Goal: Task Accomplishment & Management: Use online tool/utility

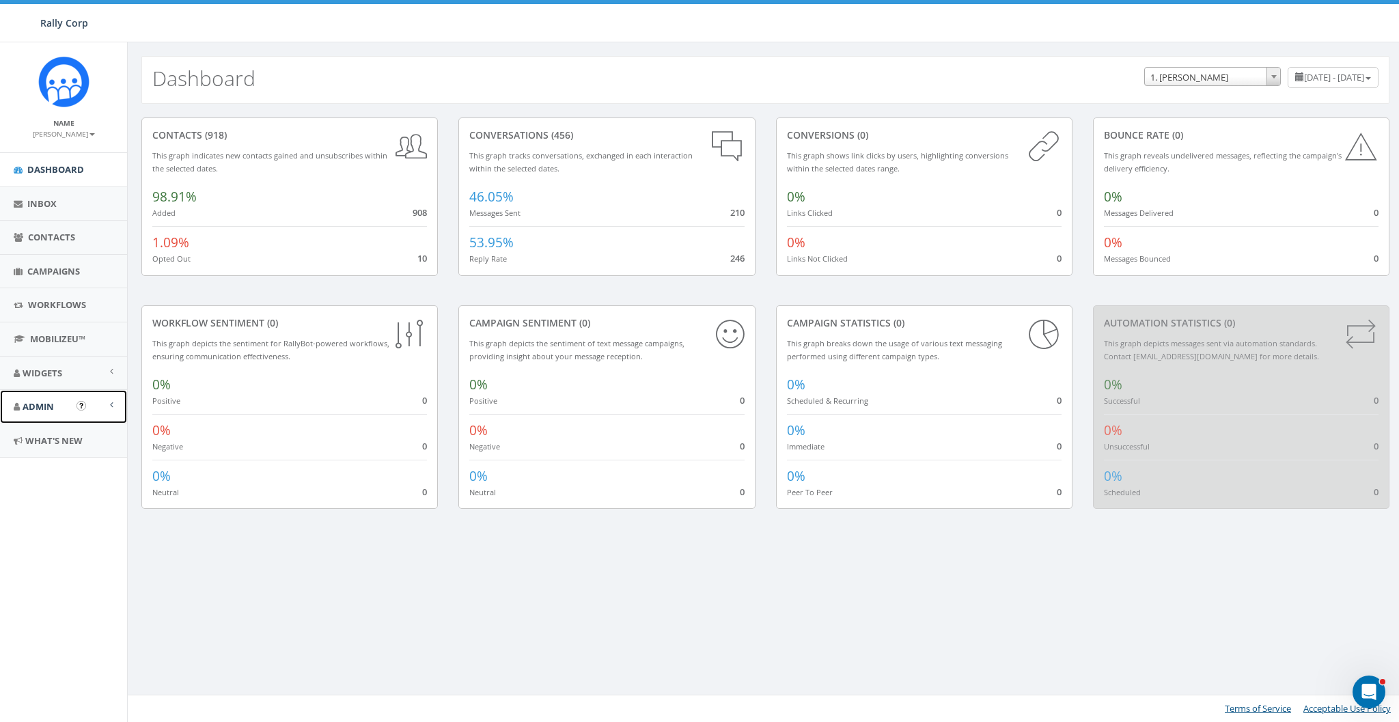
click at [46, 413] on link "Admin" at bounding box center [63, 406] width 127 height 33
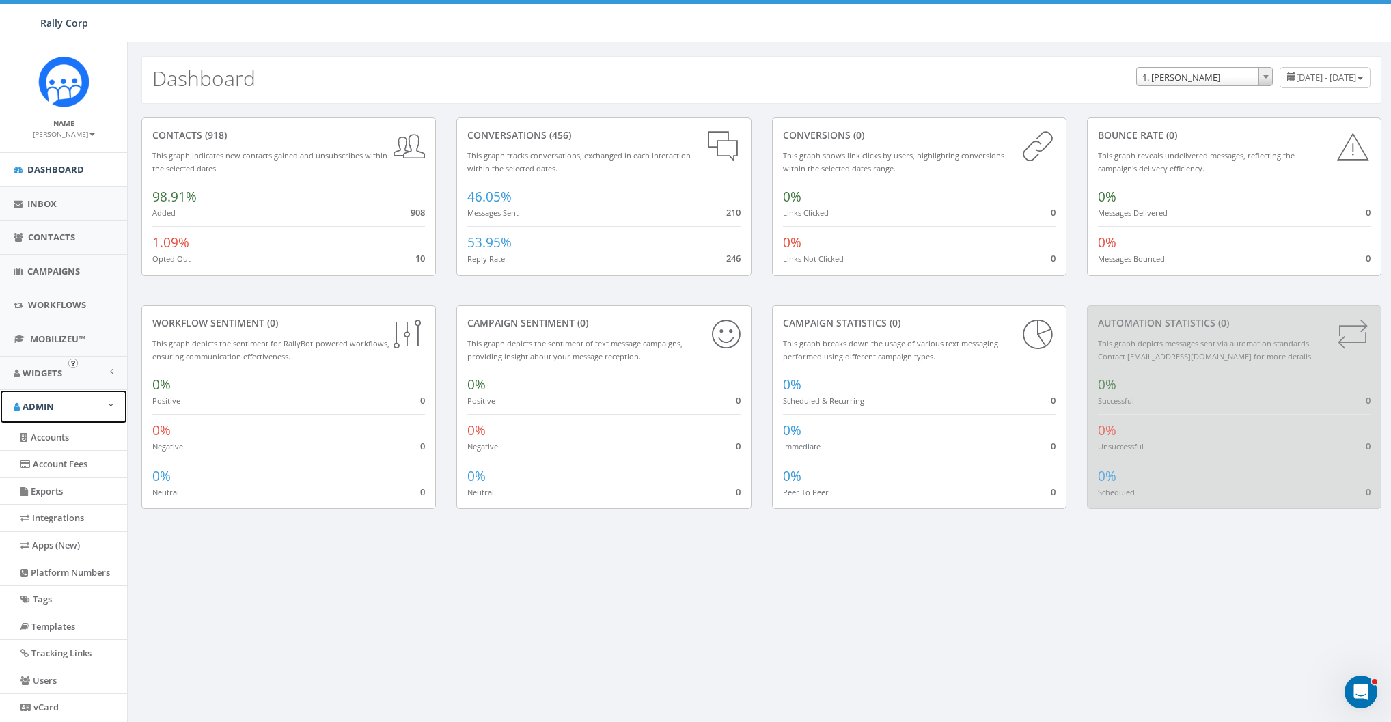
scroll to position [95, 0]
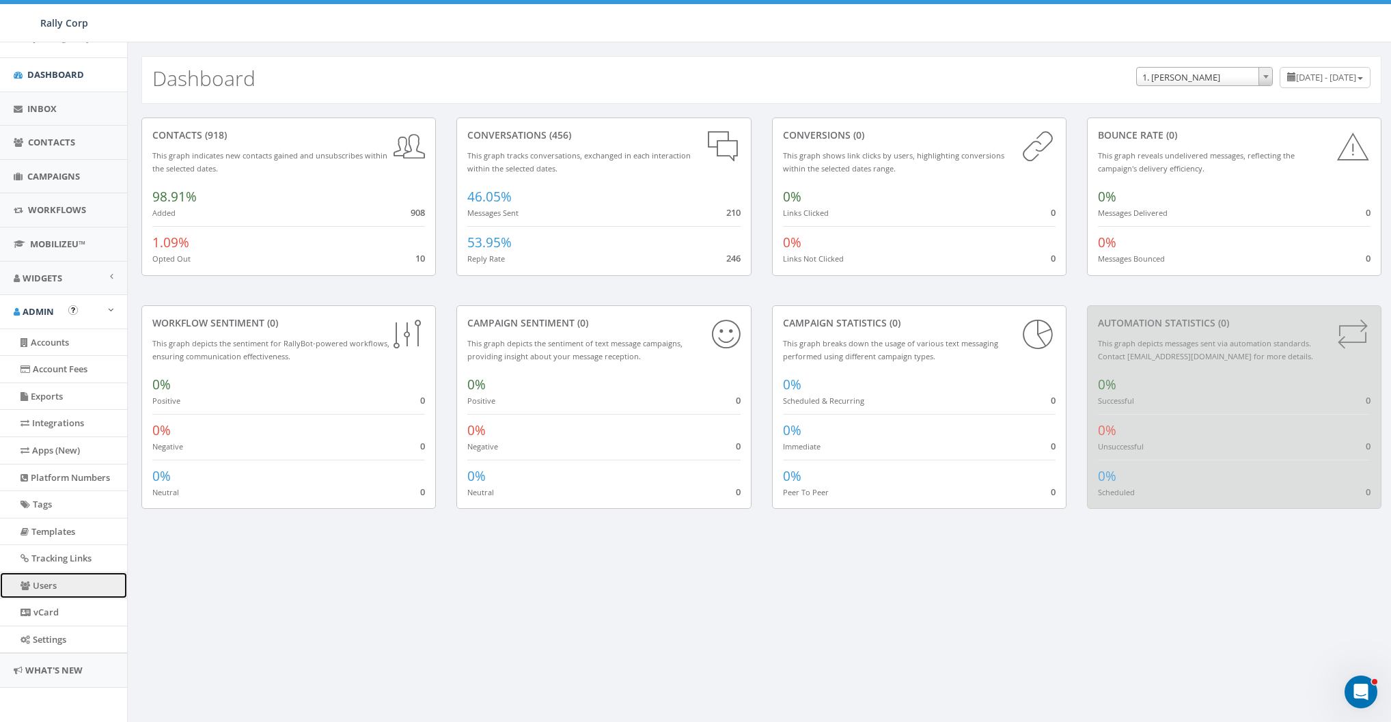
click at [51, 525] on link "Users" at bounding box center [63, 585] width 127 height 27
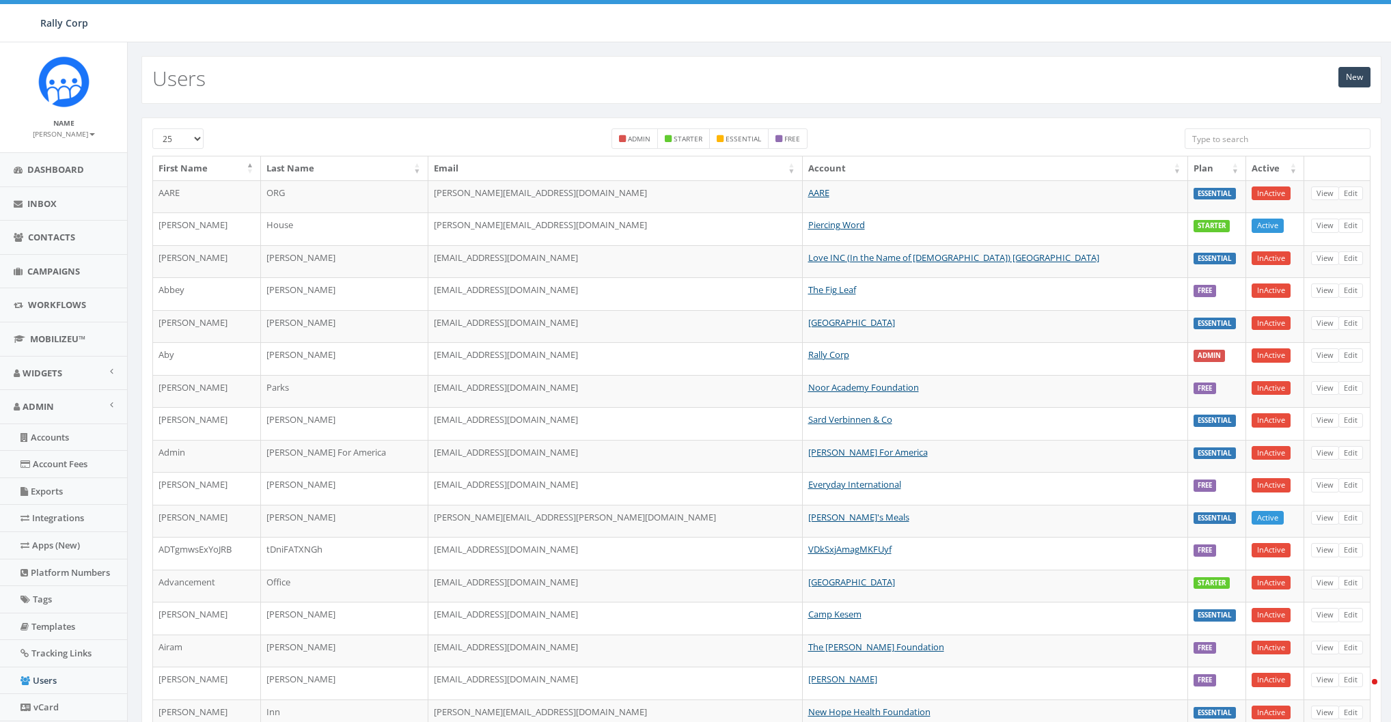
click at [1226, 139] on input "search" at bounding box center [1277, 138] width 186 height 20
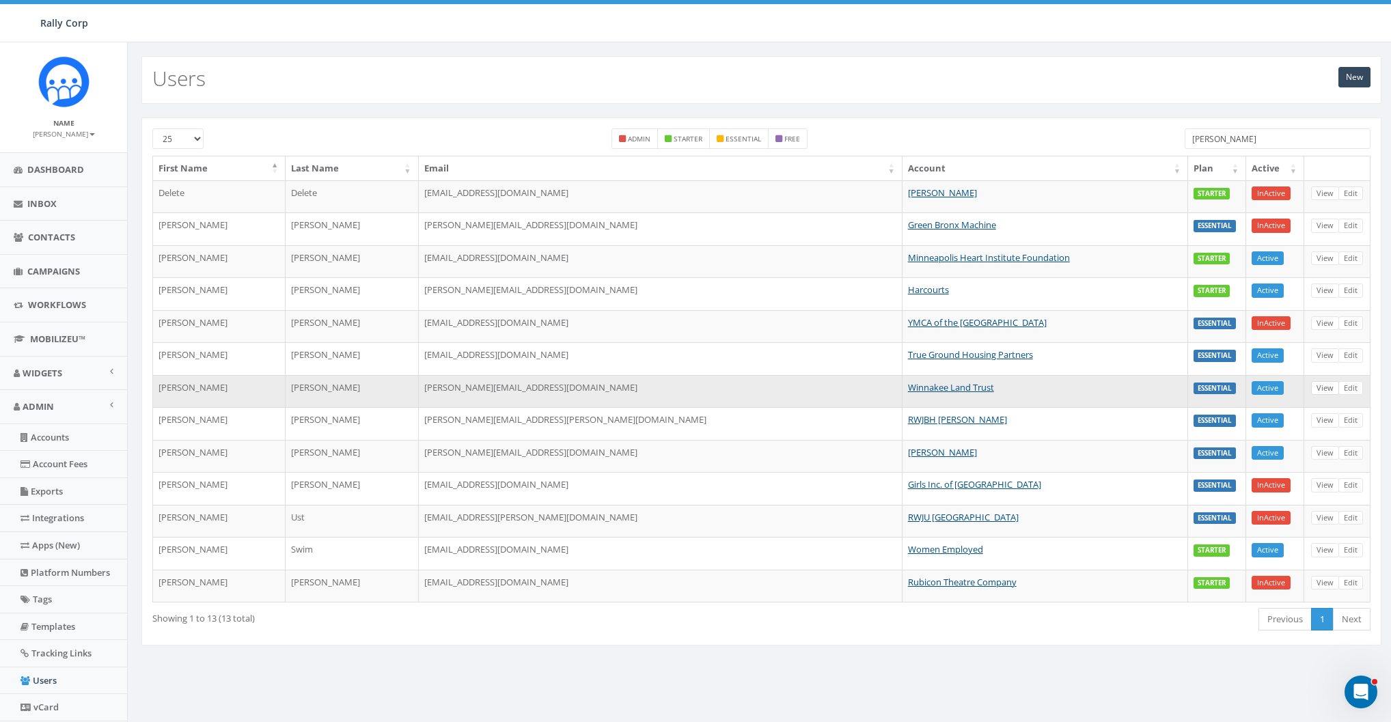
type input "jess"
click at [1322, 384] on link "View" at bounding box center [1325, 388] width 28 height 14
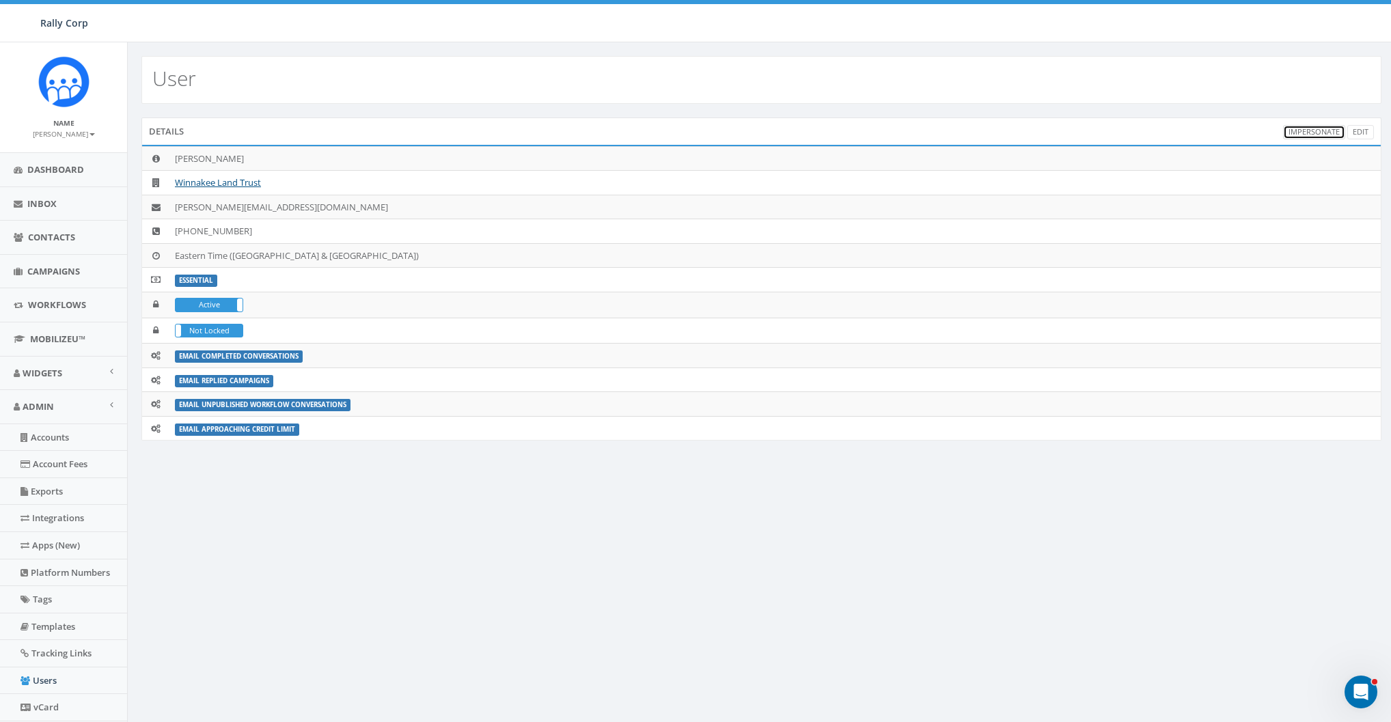
click at [1315, 130] on link "Impersonate" at bounding box center [1314, 132] width 62 height 14
